Goal: Task Accomplishment & Management: Manage account settings

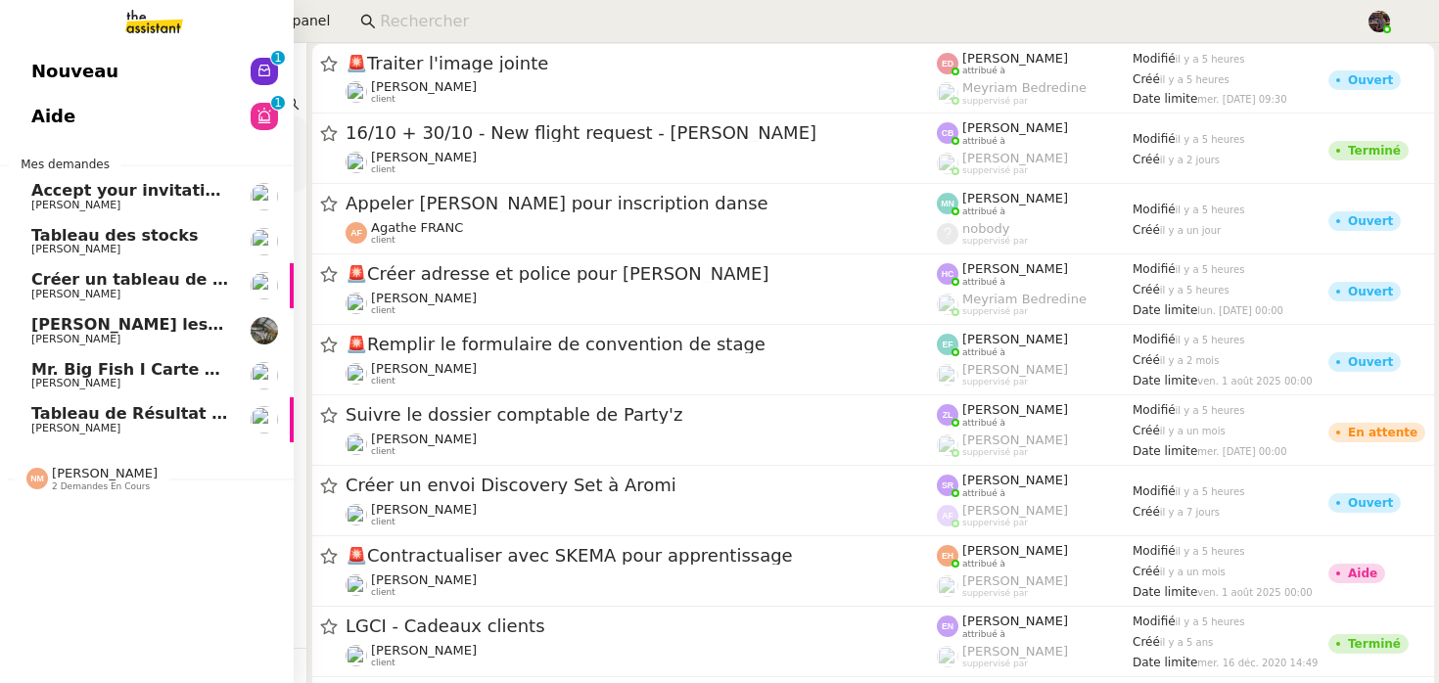
click at [104, 67] on span "Nouveau" at bounding box center [74, 71] width 87 height 29
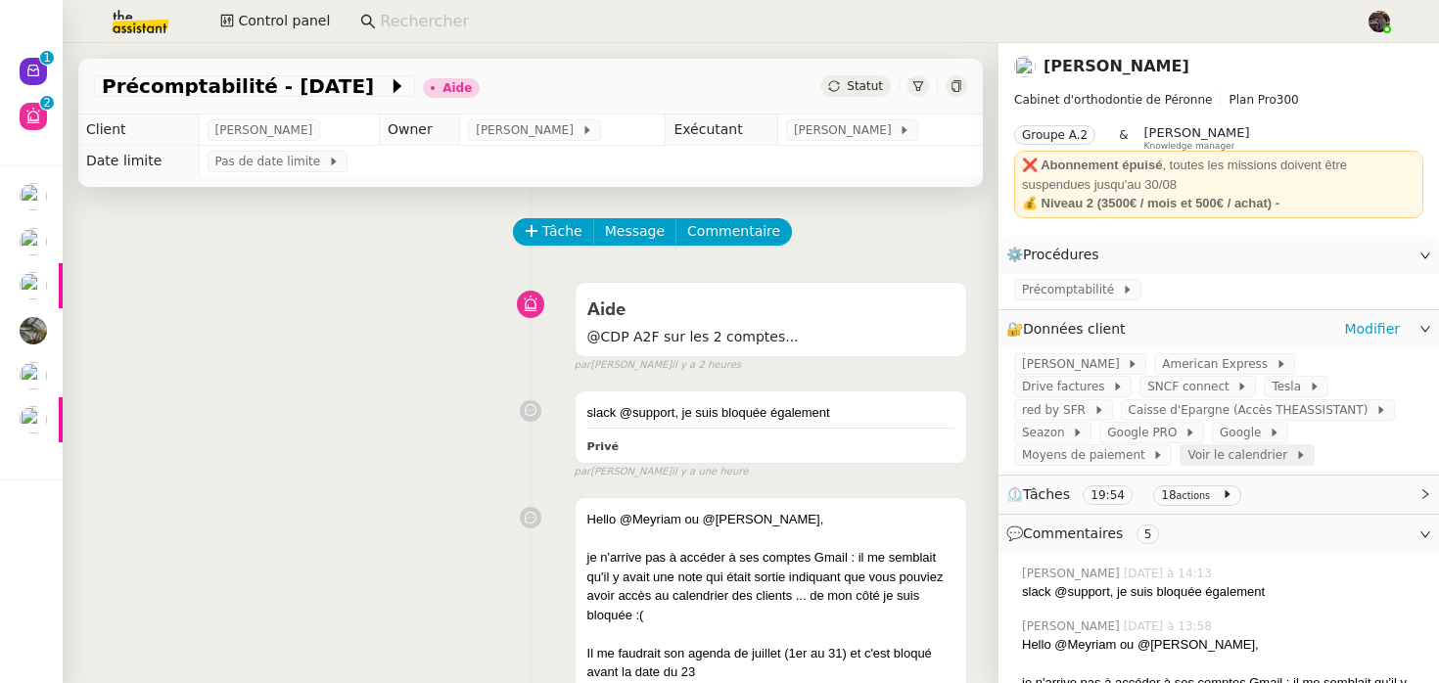
click at [1187, 454] on span "Voir le calendrier" at bounding box center [1240, 455] width 107 height 20
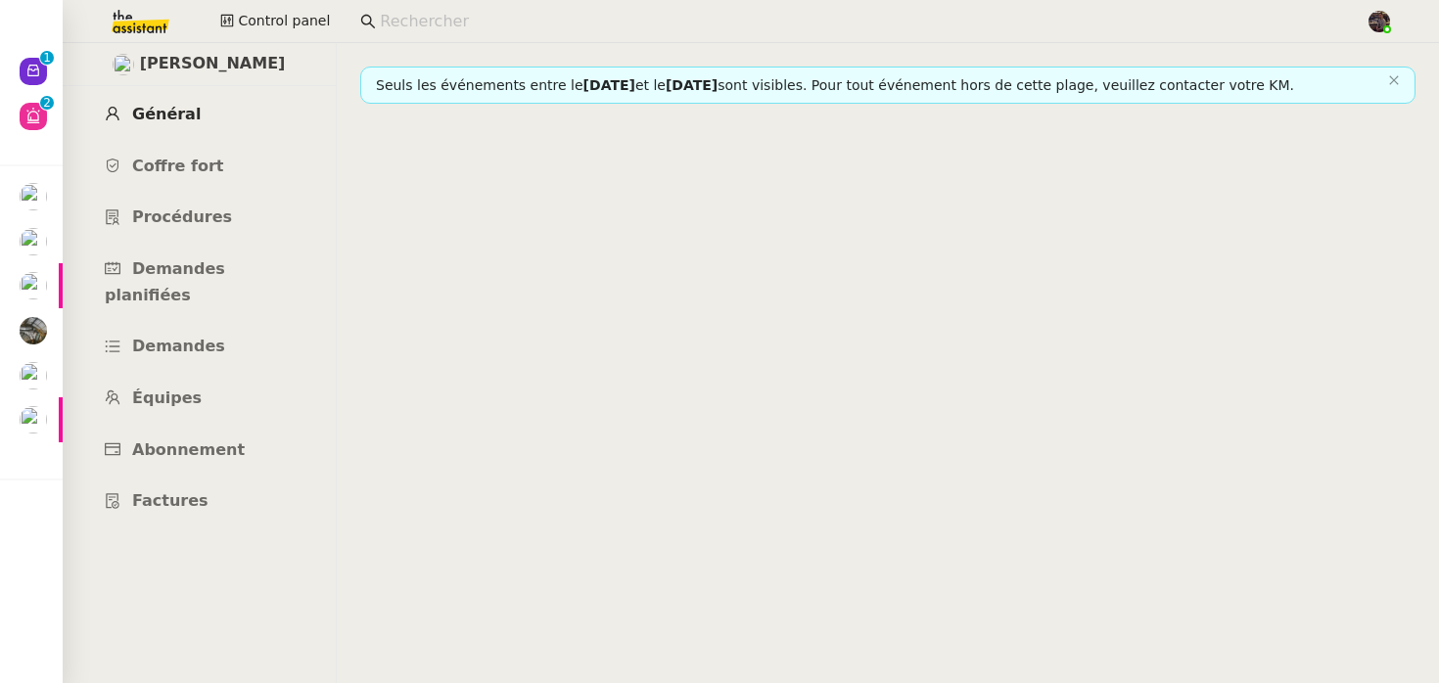
click at [189, 106] on span "Général" at bounding box center [166, 114] width 69 height 19
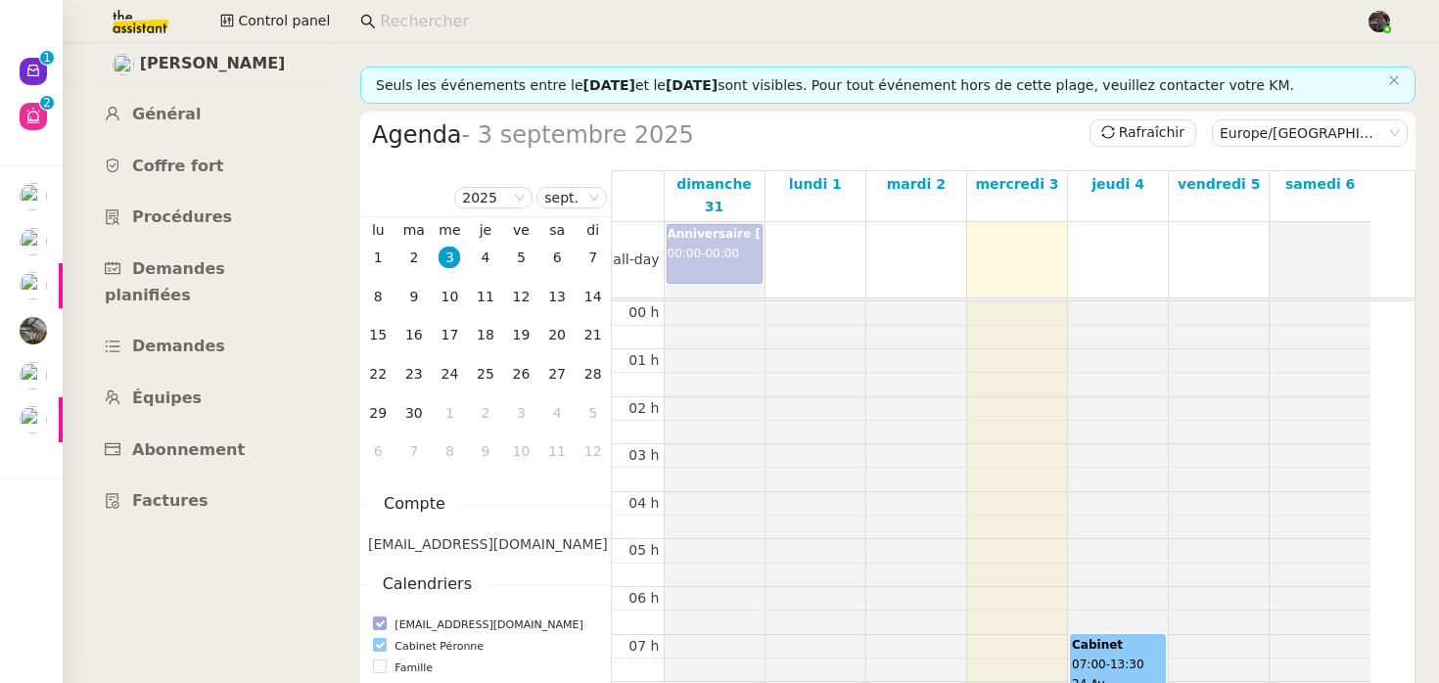
scroll to position [287, 0]
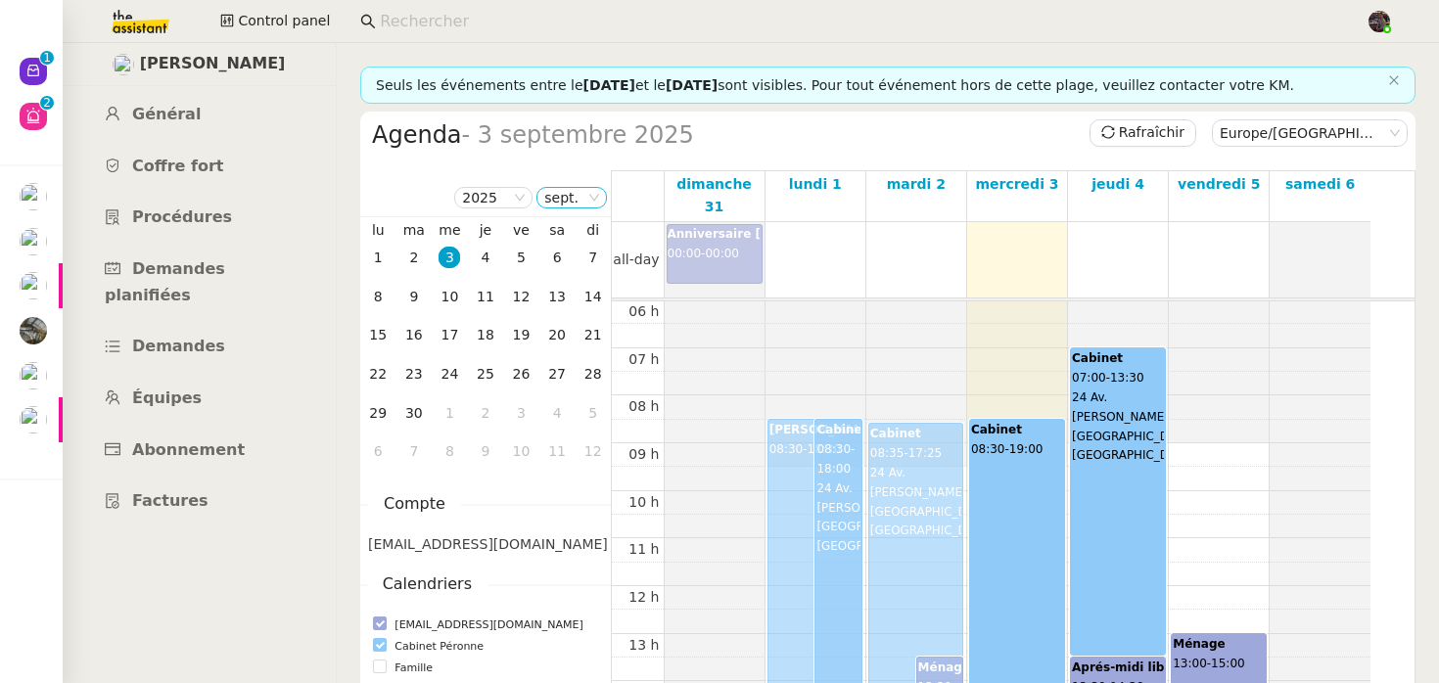
click at [548, 198] on nz-select-item "sept." at bounding box center [571, 198] width 55 height 20
click at [557, 266] on div "juil." at bounding box center [572, 269] width 53 height 18
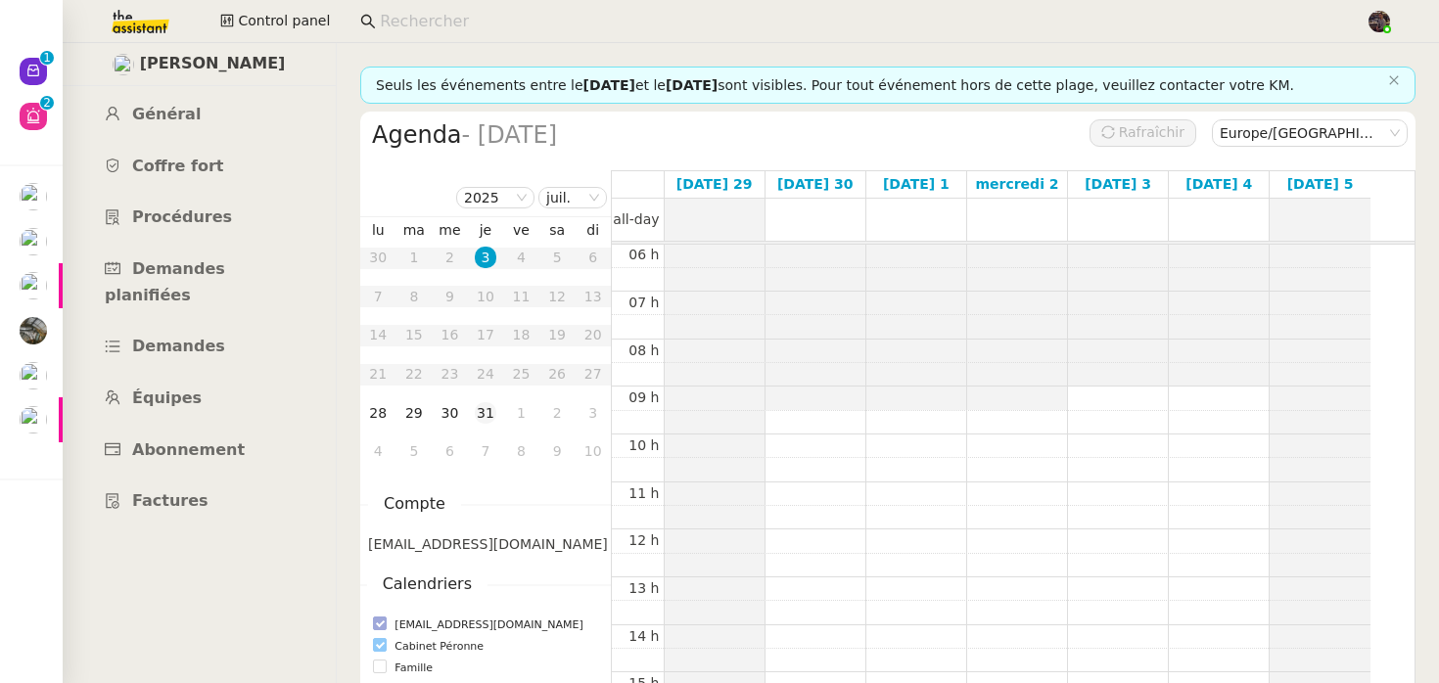
click at [498, 416] on td "31" at bounding box center [486, 413] width 36 height 39
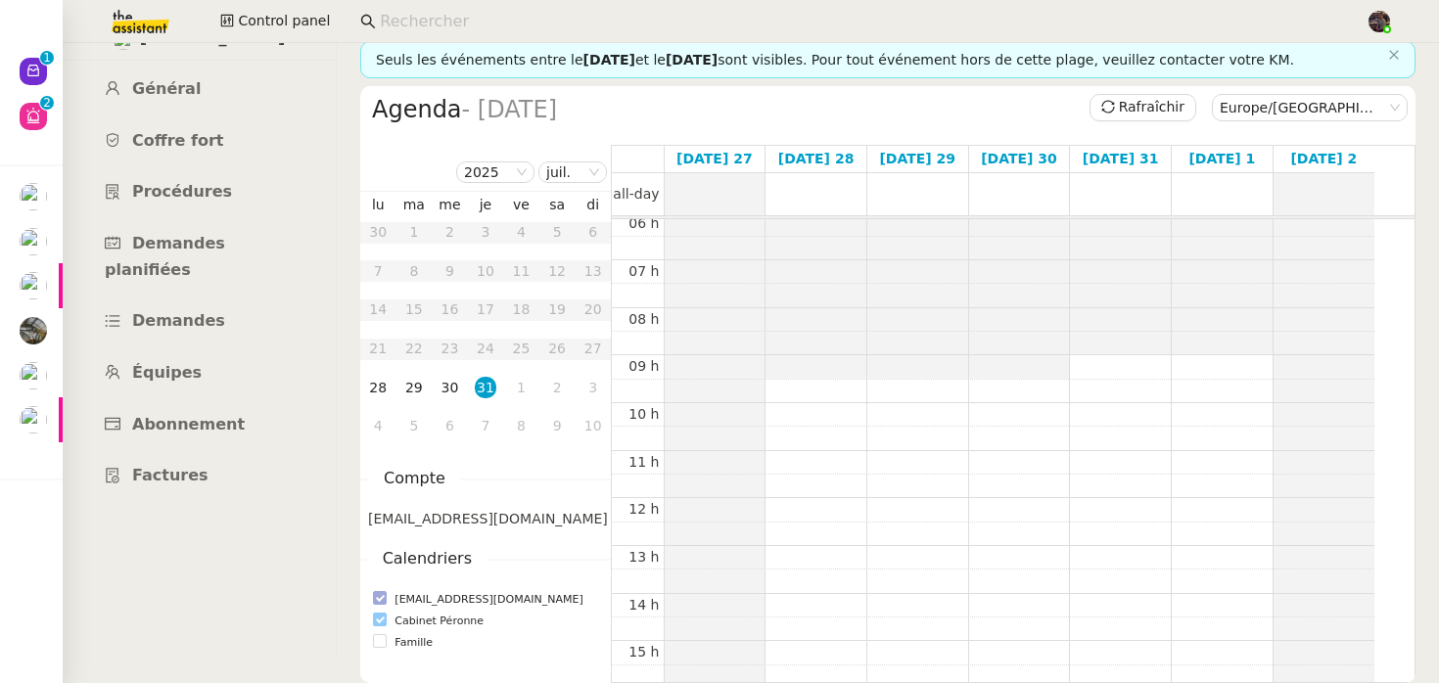
scroll to position [0, 0]
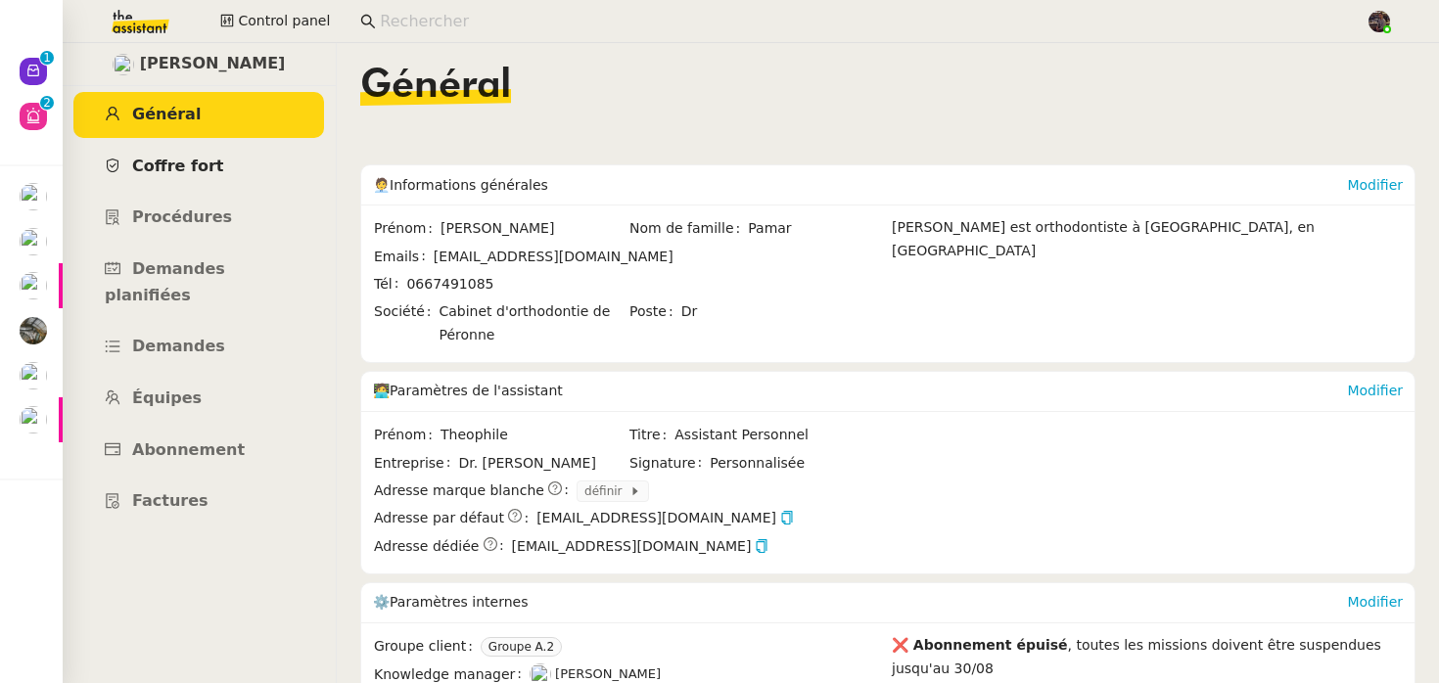
click at [265, 174] on link "Coffre fort" at bounding box center [198, 167] width 251 height 46
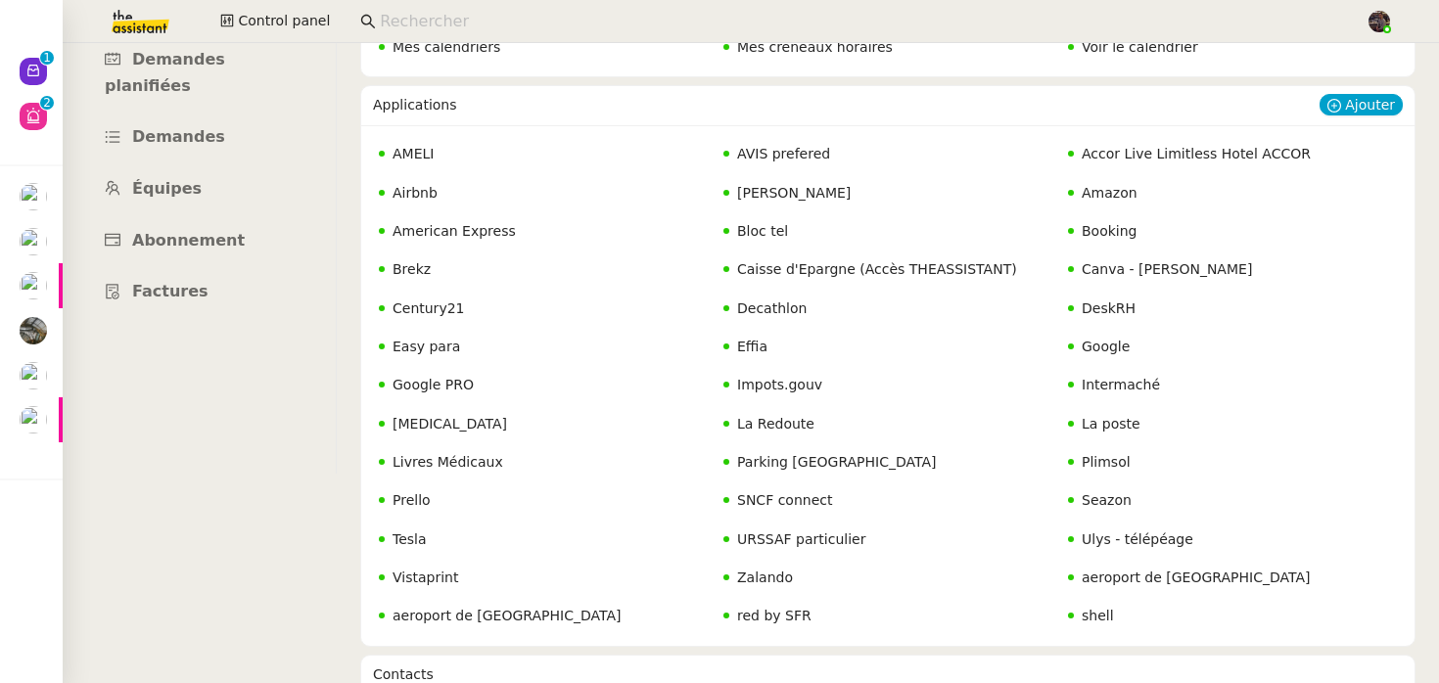
scroll to position [219, 0]
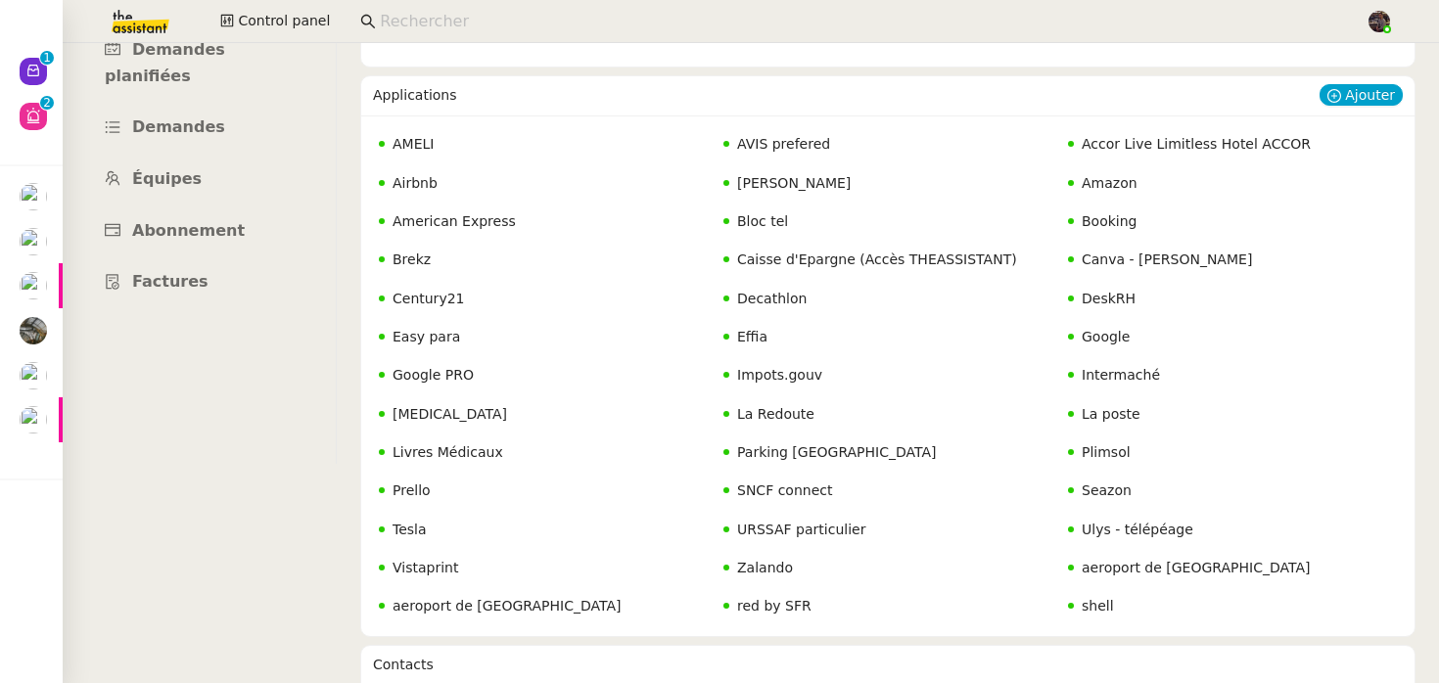
click at [434, 378] on span "Google PRO" at bounding box center [432, 375] width 81 height 16
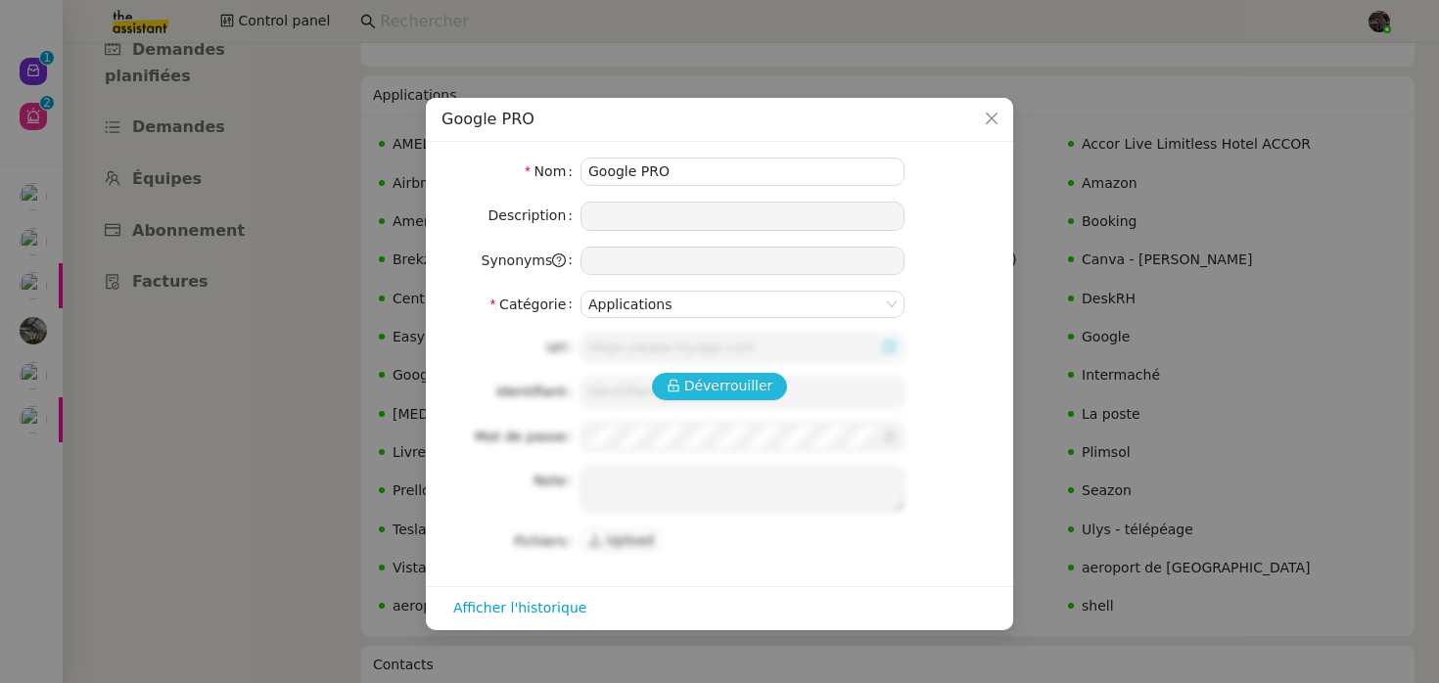
click at [706, 390] on span "Déverrouiller" at bounding box center [728, 386] width 89 height 23
type input "www.google.com"
type input "docteur.pamar@gmail.com"
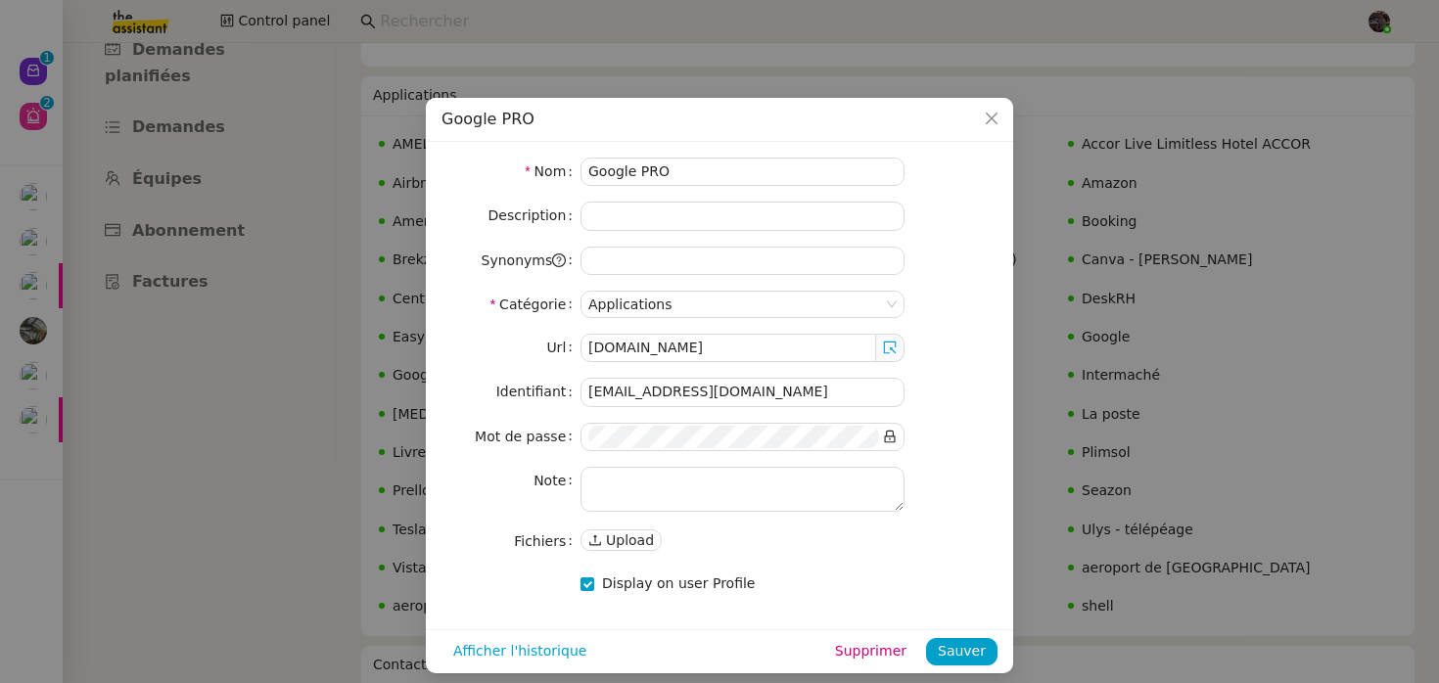
click at [1204, 298] on nz-modal-container "Google PRO Nom Google PRO Description Synonyms Catégorie Applications Url www.g…" at bounding box center [719, 341] width 1439 height 683
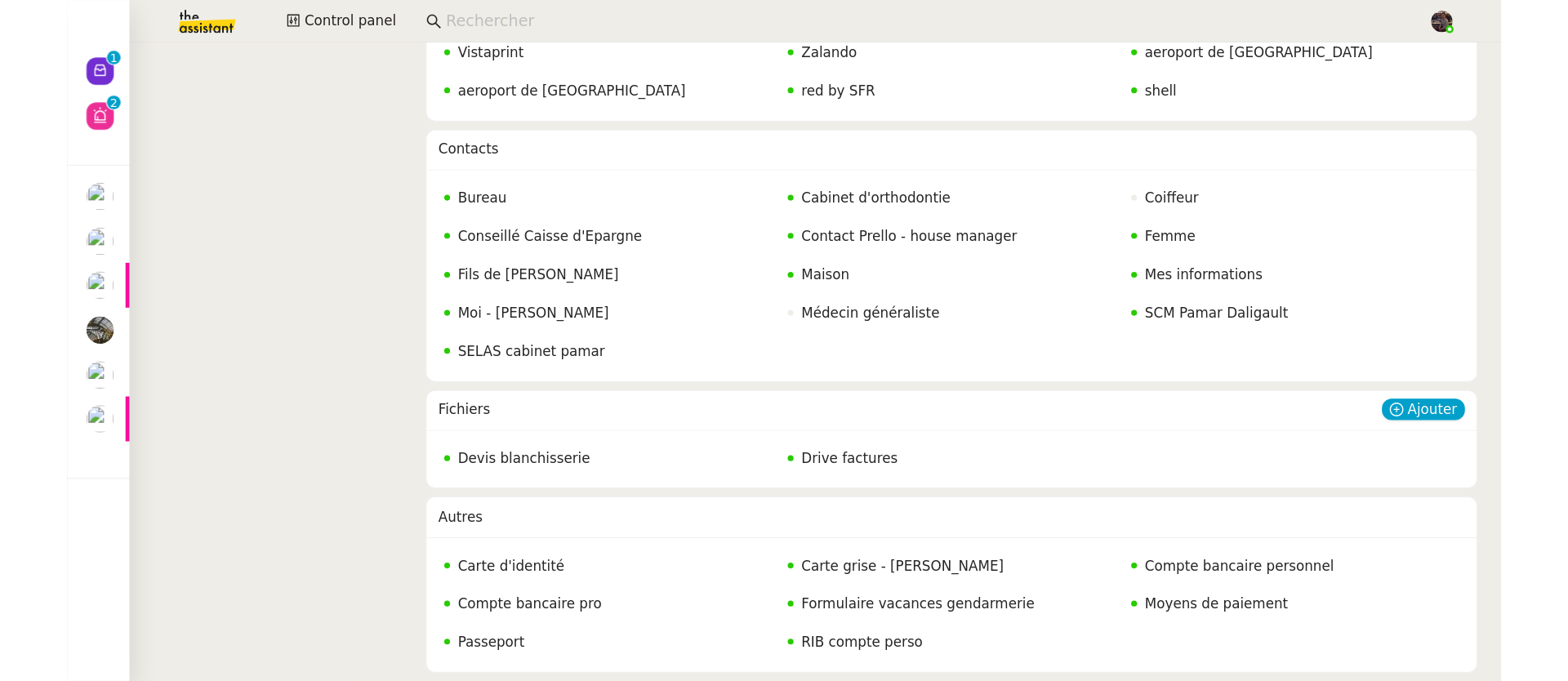
scroll to position [0, 0]
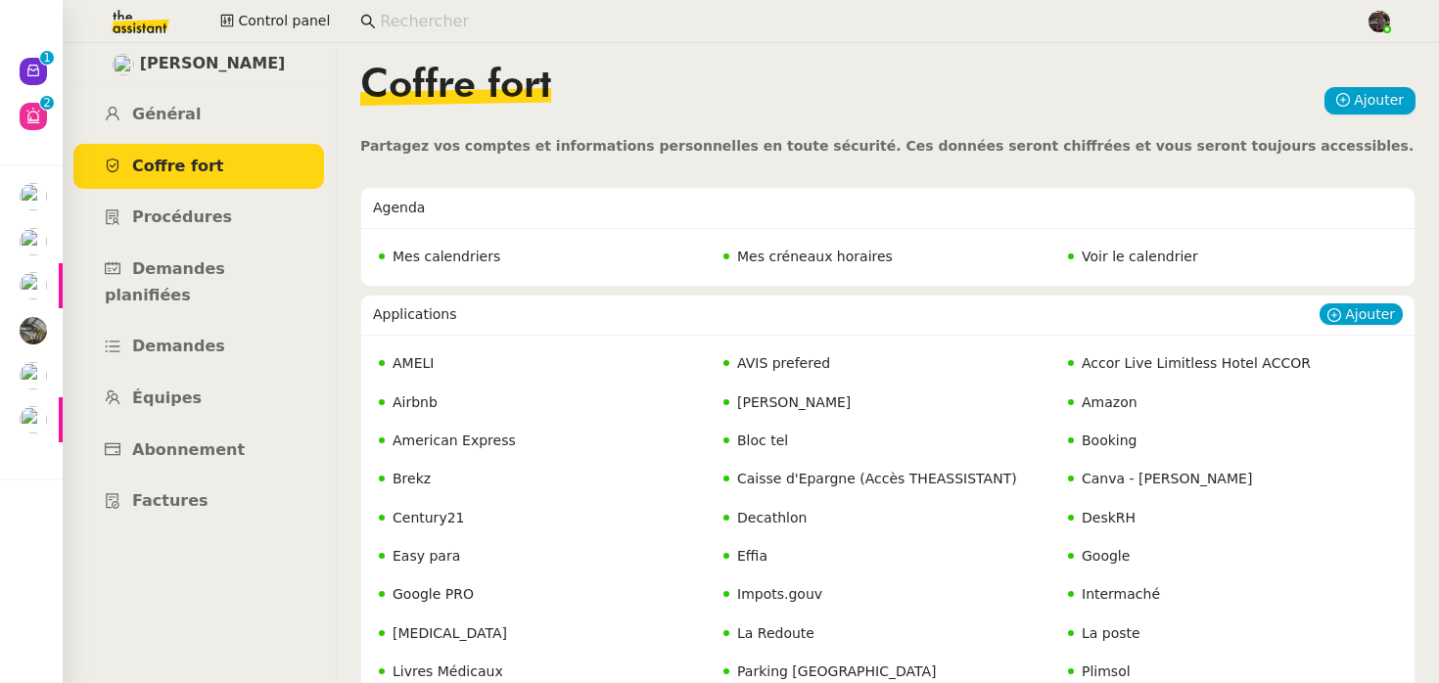
click at [1072, 566] on nz-badge "Google" at bounding box center [1099, 556] width 62 height 23
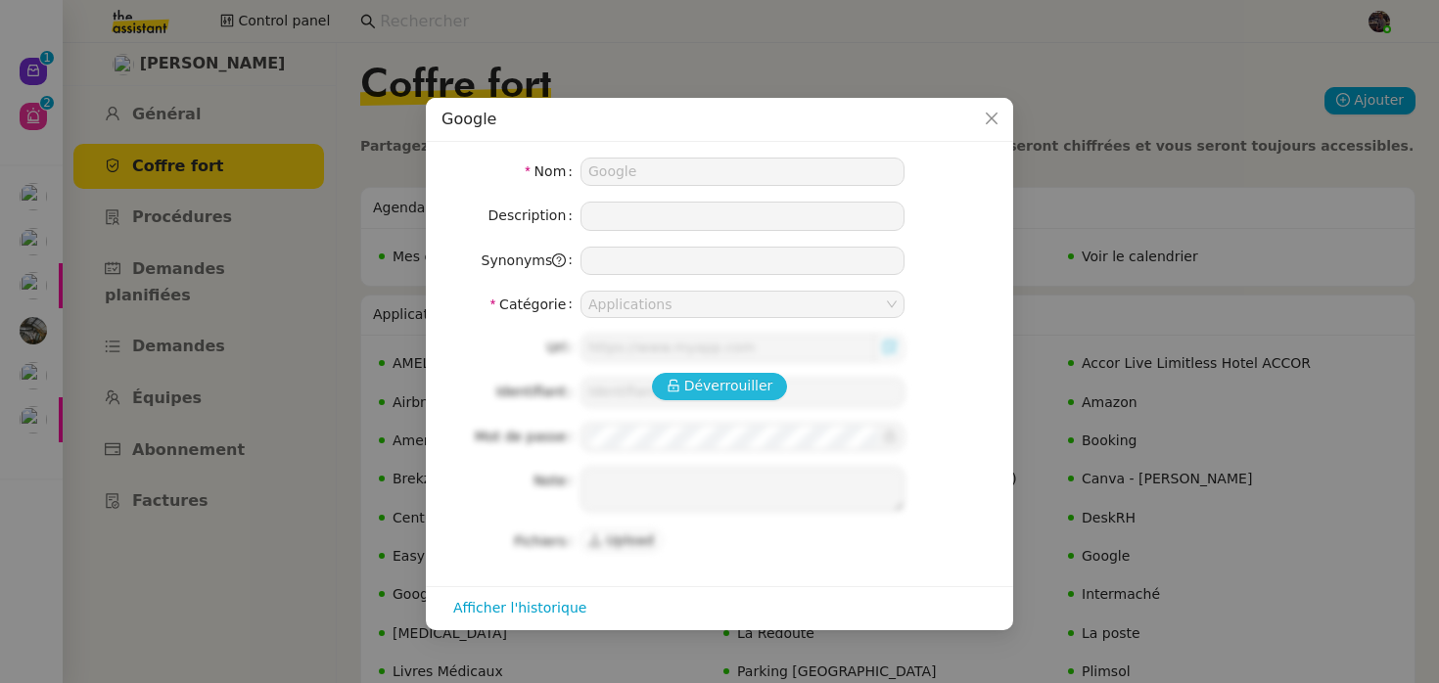
click at [746, 392] on span "Déverrouiller" at bounding box center [728, 386] width 89 height 23
type input "jeanbaptiste.pamar@gmail.com"
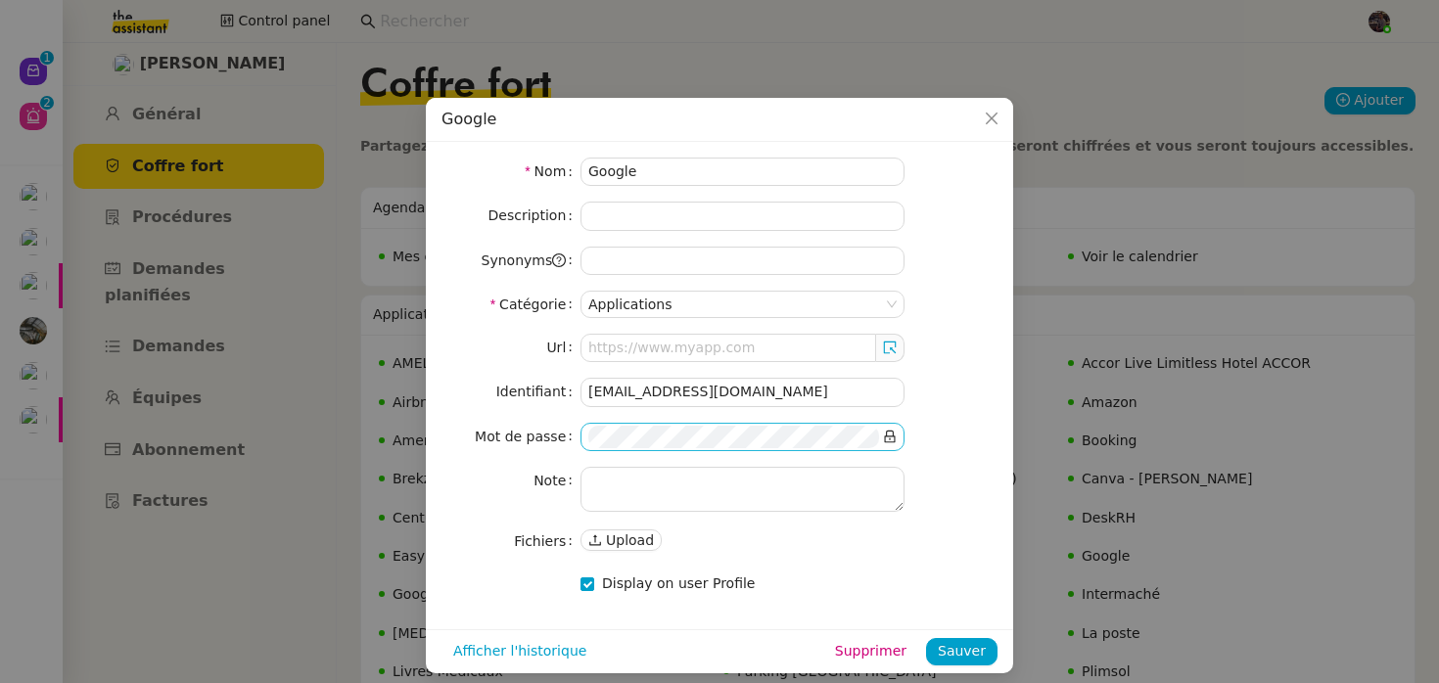
click at [890, 434] on icon at bounding box center [890, 437] width 14 height 14
click at [822, 394] on input "jeanbaptiste.pamar@gmail.com" at bounding box center [742, 392] width 324 height 28
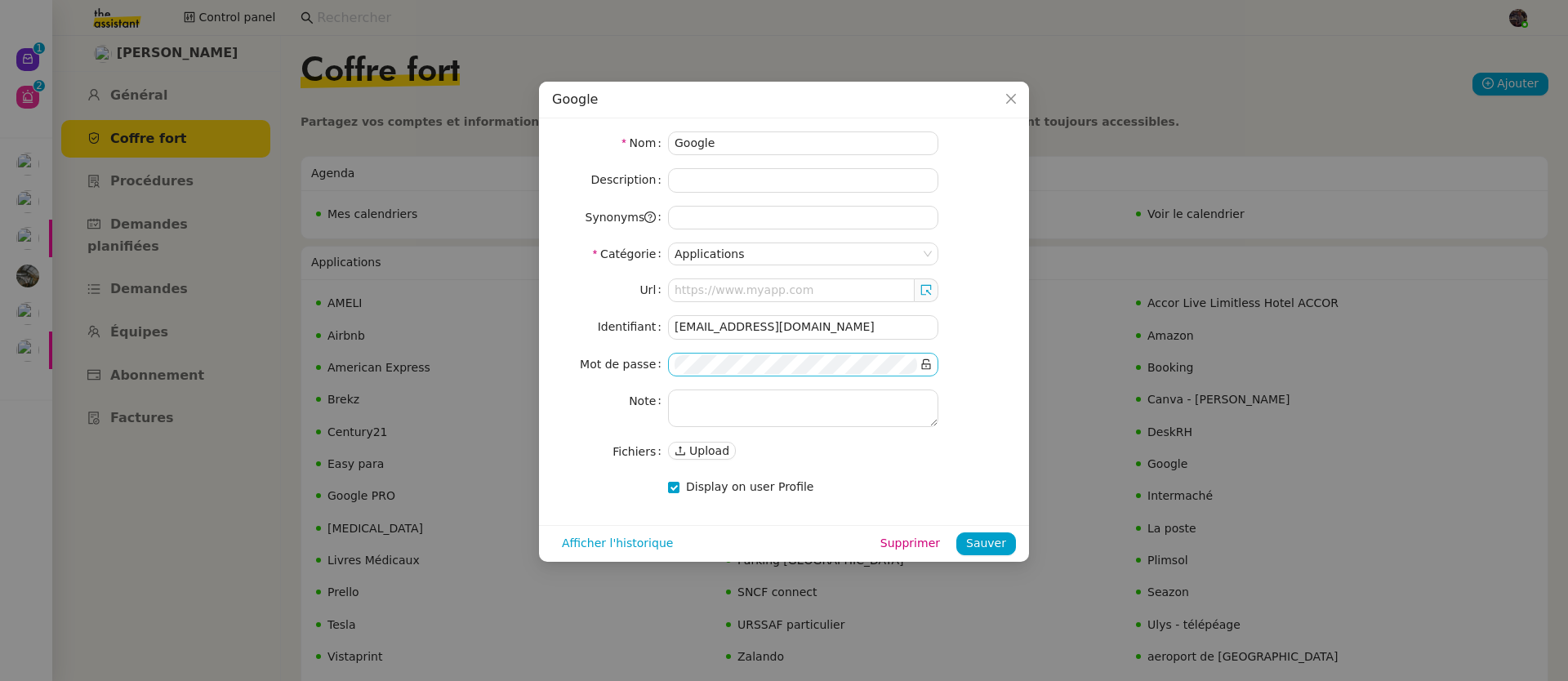
click at [453, 195] on nz-modal-container "Google Nom Google Description Synonyms Catégorie Applications Url Identifiant j…" at bounding box center [784, 340] width 1568 height 681
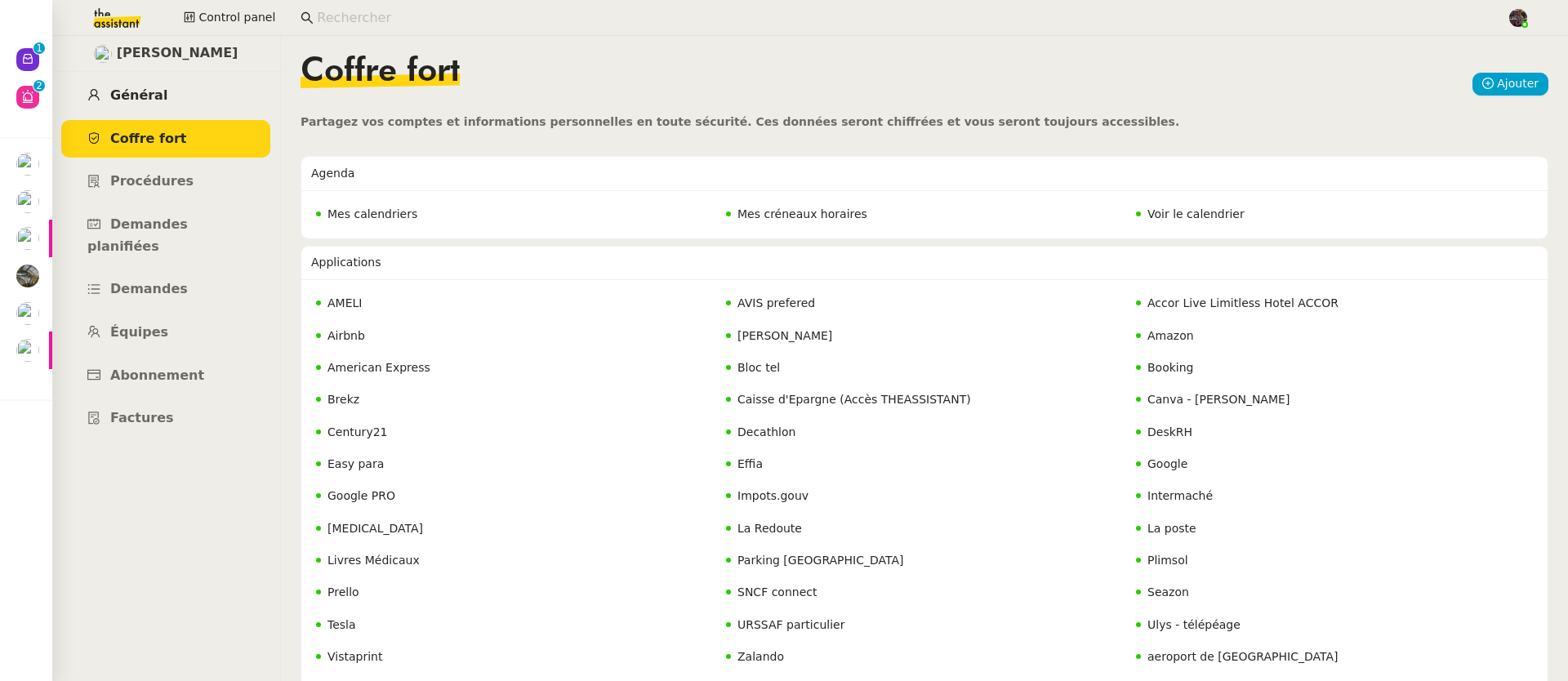
click at [155, 91] on span "Général" at bounding box center [139, 95] width 58 height 16
